Goal: Check status: Check status

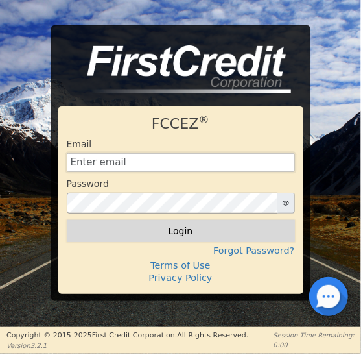
type input "go180finance@gmail.com"
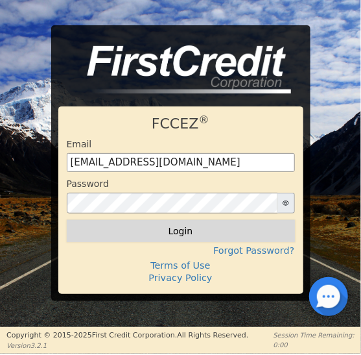
click at [180, 230] on button "Login" at bounding box center [181, 231] width 228 height 22
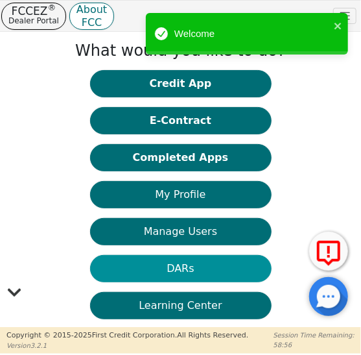
click at [171, 271] on button "DARs" at bounding box center [181, 268] width 182 height 27
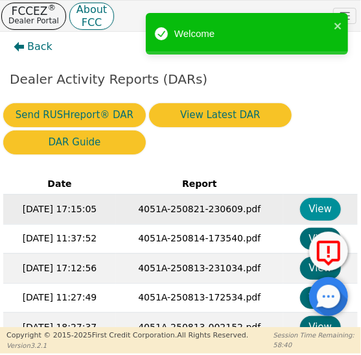
click at [307, 209] on button "View" at bounding box center [320, 209] width 41 height 23
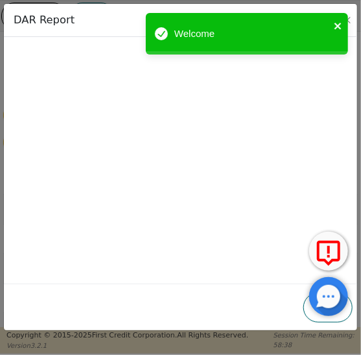
click at [338, 27] on icon "close" at bounding box center [338, 26] width 6 height 6
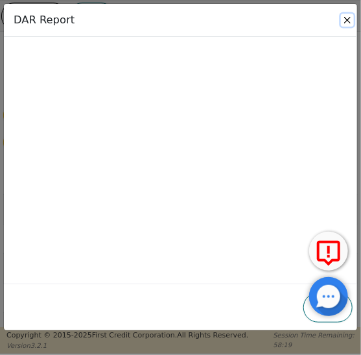
click at [346, 20] on button "Close" at bounding box center [347, 20] width 13 height 13
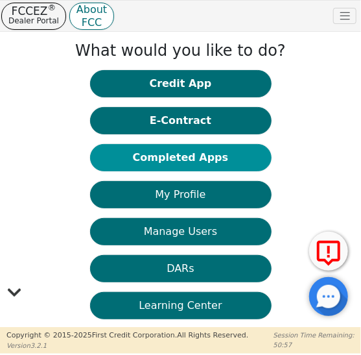
click at [181, 158] on button "Completed Apps" at bounding box center [181, 157] width 182 height 27
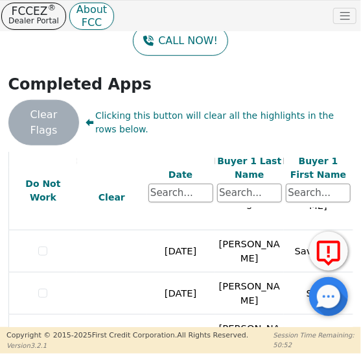
scroll to position [239, 0]
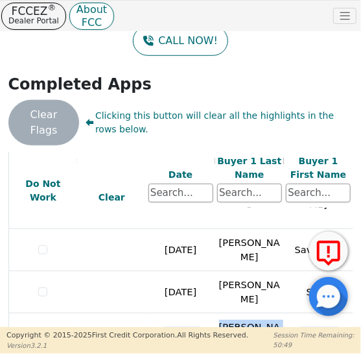
drag, startPoint x: 357, startPoint y: 284, endPoint x: 356, endPoint y: 313, distance: 28.5
click at [355, 315] on div "Back Badges: Show badge for all score changes Show badge for verification updat…" at bounding box center [180, 179] width 361 height 295
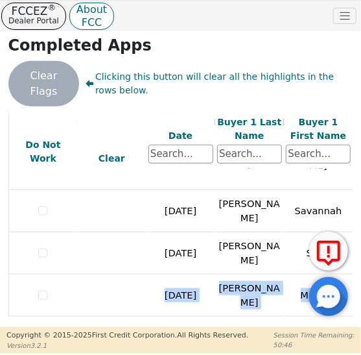
scroll to position [195, 0]
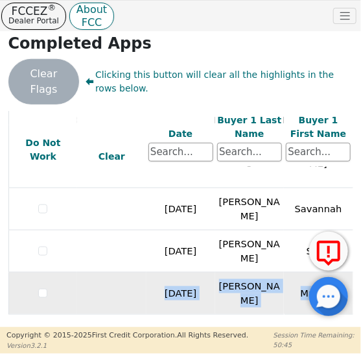
click at [106, 287] on td at bounding box center [111, 293] width 69 height 42
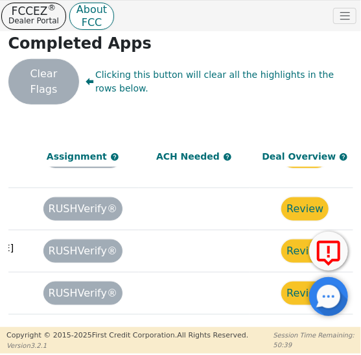
scroll to position [239, 1076]
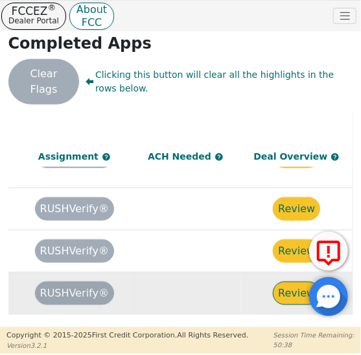
click at [290, 281] on button "Review" at bounding box center [296, 292] width 47 height 23
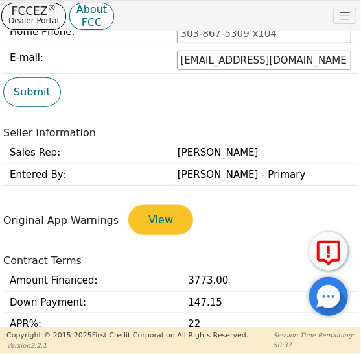
type input "[PHONE_NUMBER]"
type input "[EMAIL_ADDRESS][DOMAIN_NAME]"
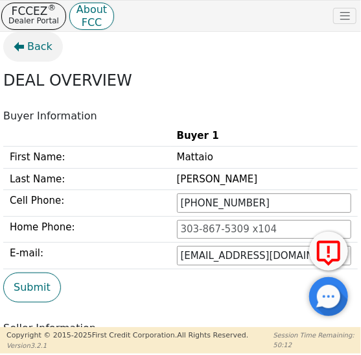
click at [30, 48] on span "Back" at bounding box center [39, 47] width 25 height 16
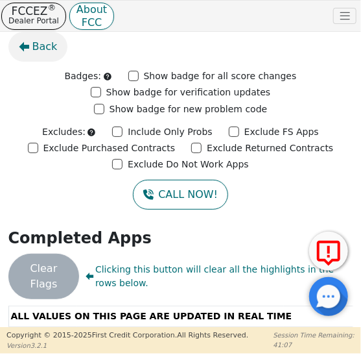
click at [32, 49] on button "Back" at bounding box center [38, 47] width 60 height 30
